Goal: Find specific page/section: Find specific page/section

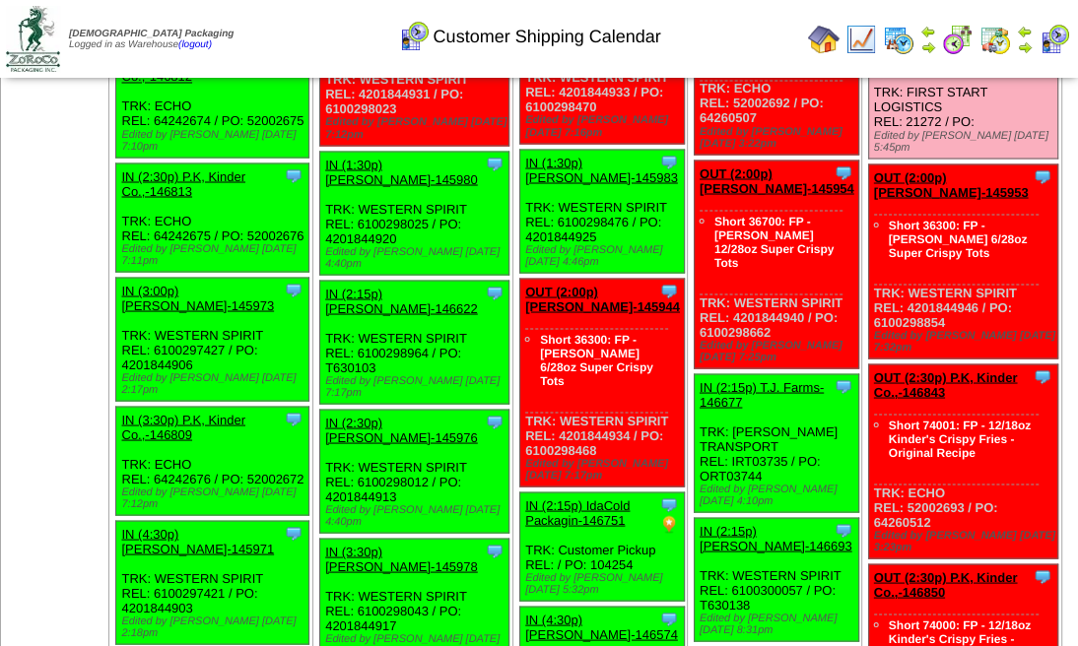
scroll to position [2102, 0]
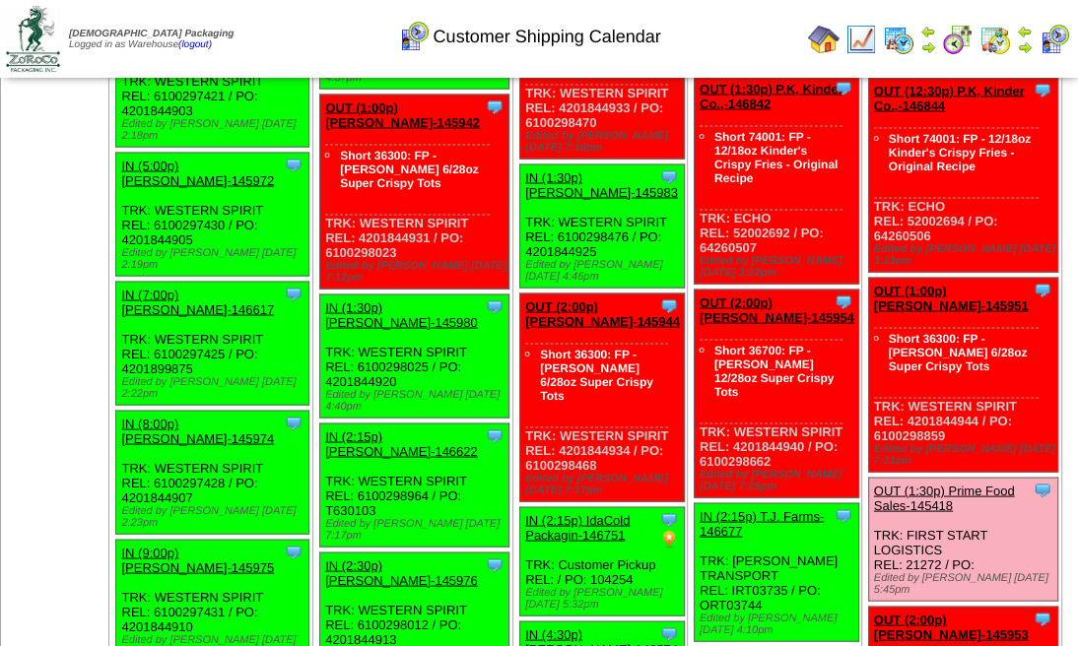
scroll to position [2249, 0]
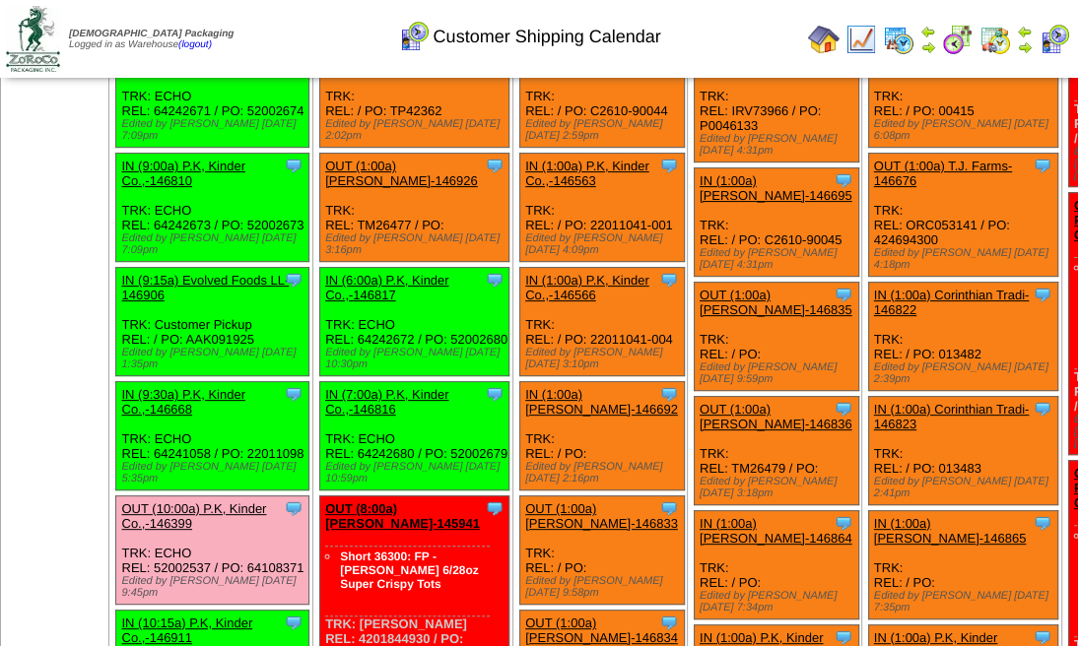
scroll to position [262, 0]
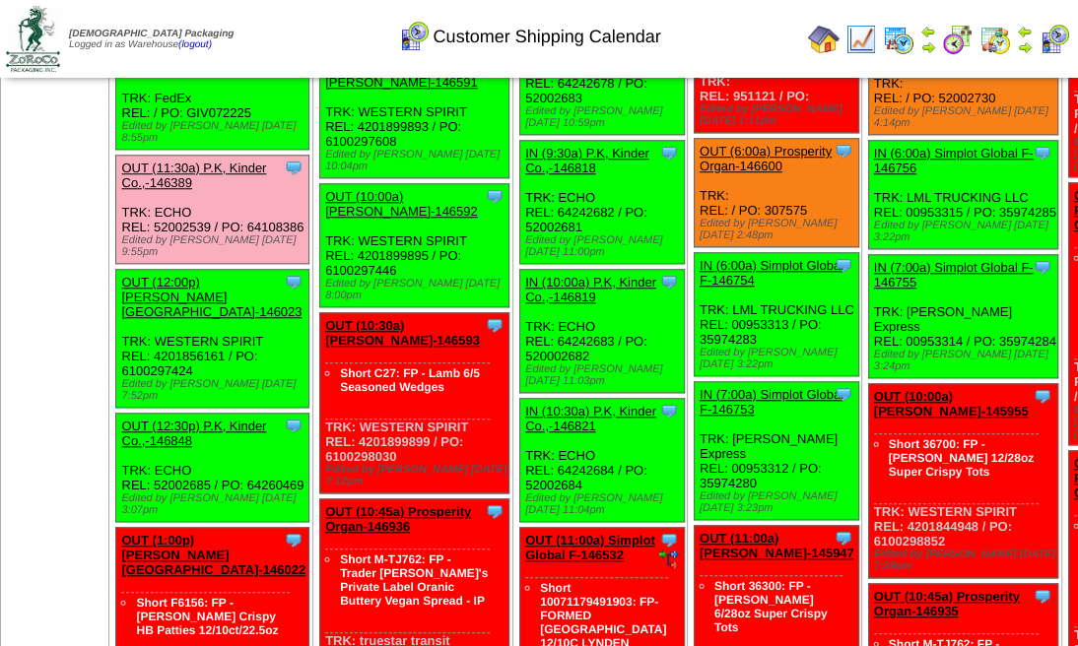
scroll to position [1182, 0]
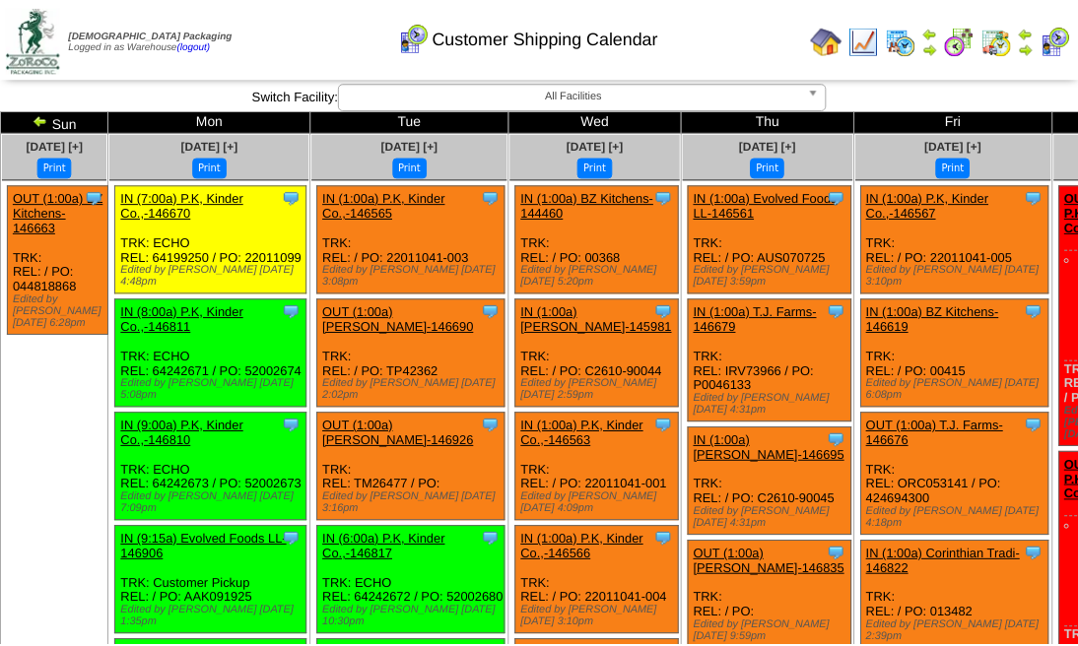
scroll to position [1182, 0]
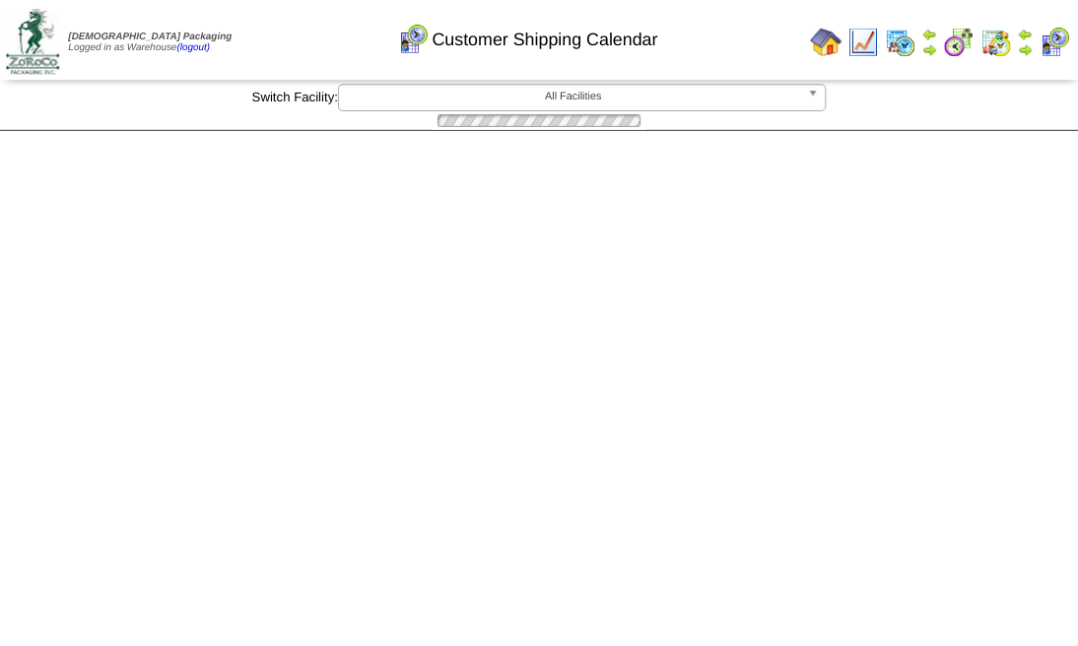
scroll to position [1182, 0]
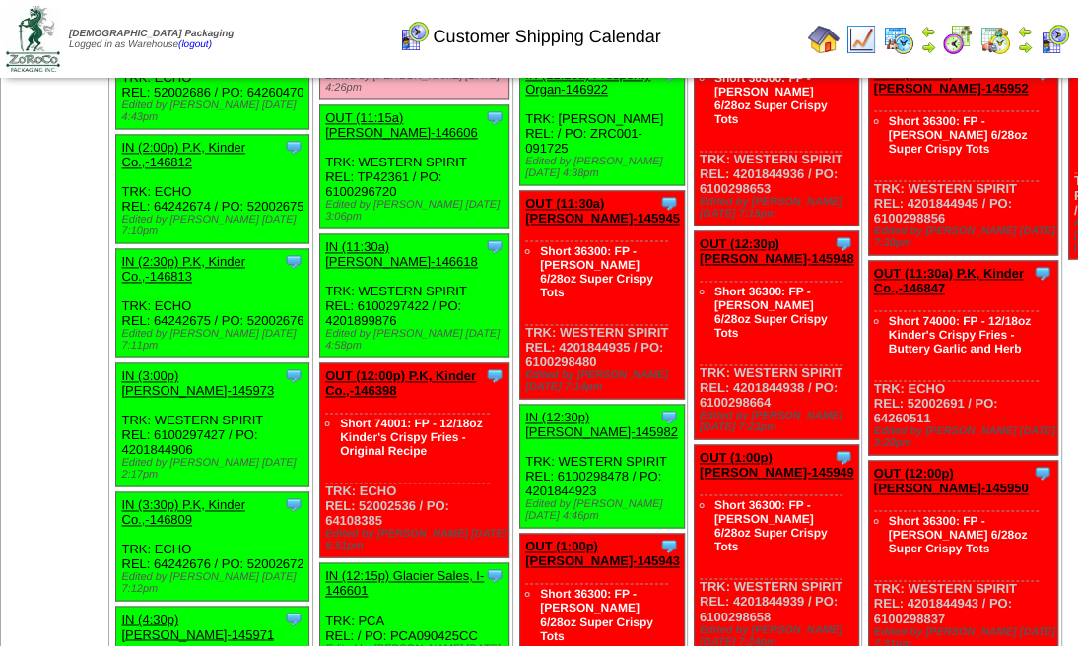
scroll to position [1641, 0]
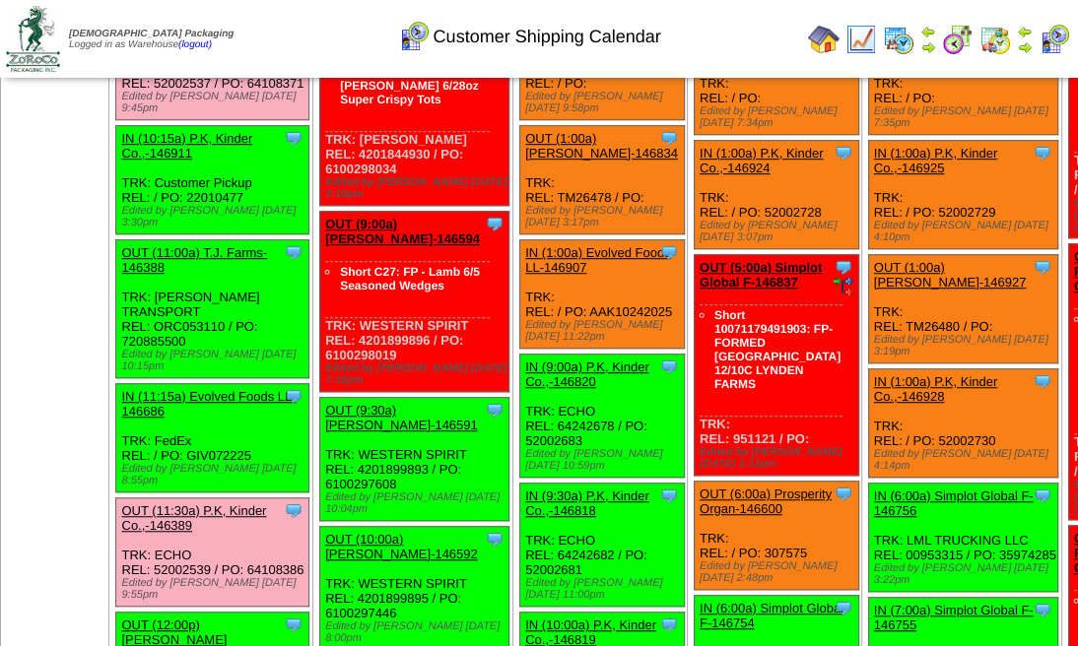
scroll to position [788, 0]
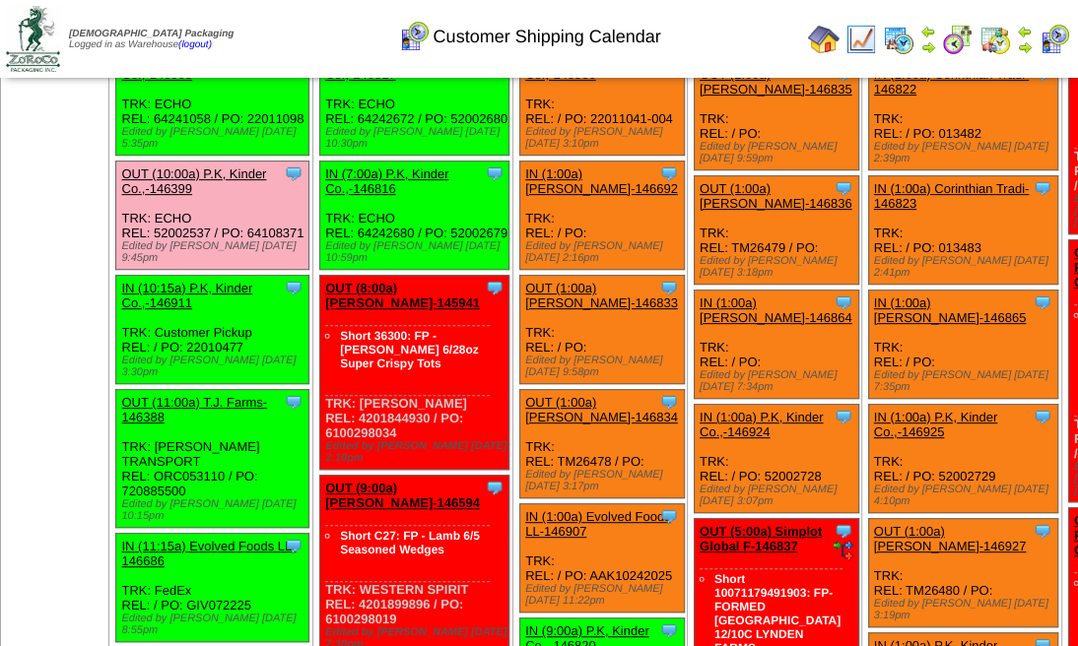
scroll to position [328, 0]
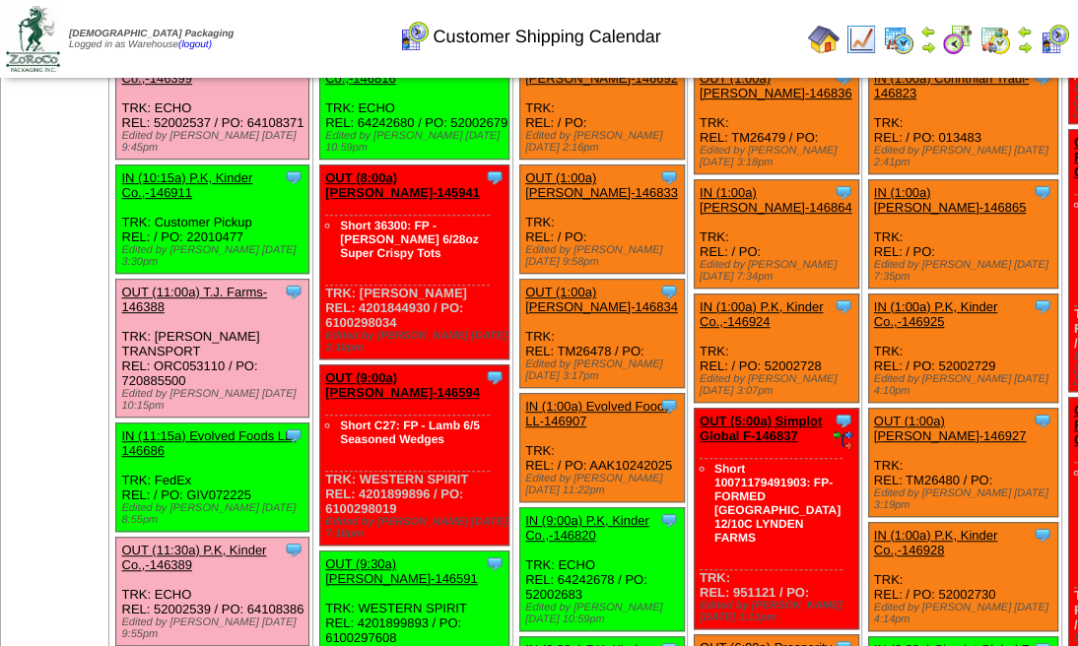
scroll to position [459, 0]
